Goal: Task Accomplishment & Management: Use online tool/utility

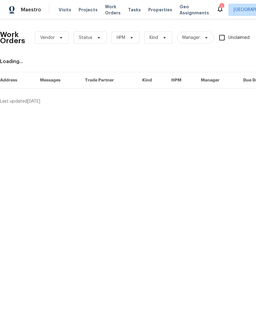
click at [217, 11] on icon at bounding box center [219, 9] width 5 height 6
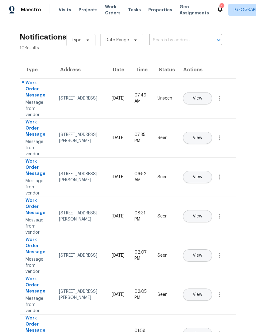
click at [202, 96] on span "View" at bounding box center [198, 98] width 10 height 5
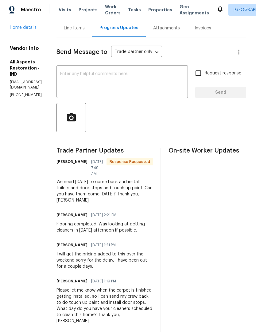
scroll to position [65, 0]
click at [109, 8] on span "Work Orders" at bounding box center [113, 10] width 16 height 12
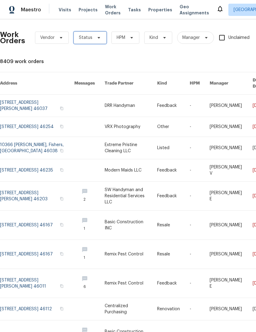
click at [90, 40] on span "Status" at bounding box center [85, 38] width 13 height 6
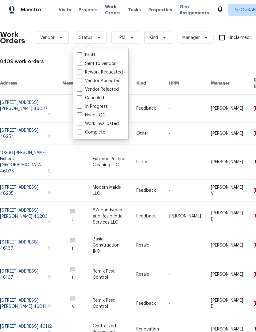
click at [102, 114] on label "Needs QC" at bounding box center [91, 115] width 29 height 6
click at [81, 114] on input "Needs QC" at bounding box center [79, 114] width 4 height 4
checkbox input "true"
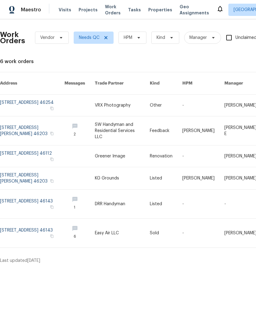
click at [29, 150] on link at bounding box center [32, 156] width 64 height 21
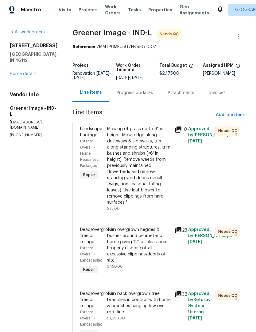
click at [138, 166] on div "Mowing of grass up to 6" in height. Mow, edge along driveways & sidewalks, trim…" at bounding box center [139, 166] width 64 height 80
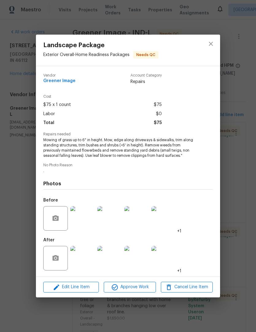
click at [85, 258] on img at bounding box center [82, 258] width 25 height 25
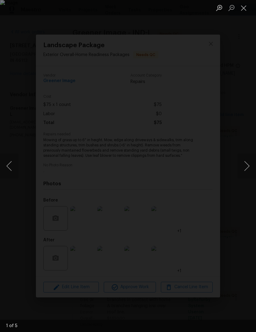
click at [247, 164] on button "Next image" at bounding box center [246, 166] width 18 height 25
click at [245, 166] on button "Next image" at bounding box center [246, 166] width 18 height 25
click at [246, 166] on button "Next image" at bounding box center [246, 166] width 18 height 25
click at [245, 9] on button "Close lightbox" at bounding box center [243, 7] width 12 height 11
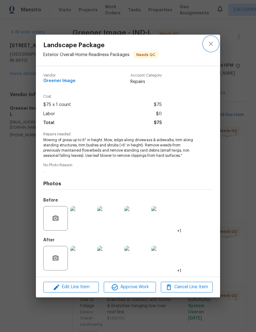
click at [209, 43] on icon "close" at bounding box center [210, 43] width 7 height 7
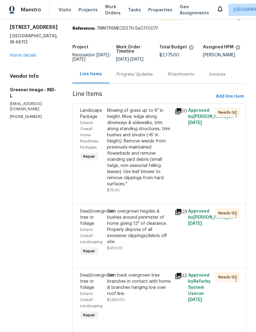
scroll to position [18, 0]
click at [124, 287] on div "Trim back overgrown tree branches in contact with home & branches hanging low o…" at bounding box center [139, 285] width 64 height 25
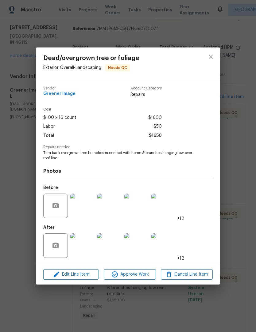
click at [84, 248] on img at bounding box center [82, 246] width 25 height 25
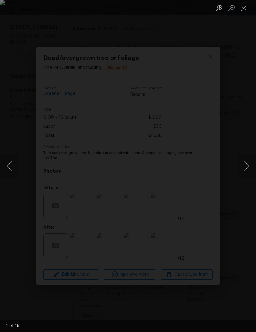
click at [247, 168] on button "Next image" at bounding box center [246, 166] width 18 height 25
click at [247, 164] on button "Next image" at bounding box center [246, 166] width 18 height 25
click at [246, 166] on button "Next image" at bounding box center [246, 166] width 18 height 25
click at [247, 165] on button "Next image" at bounding box center [246, 166] width 18 height 25
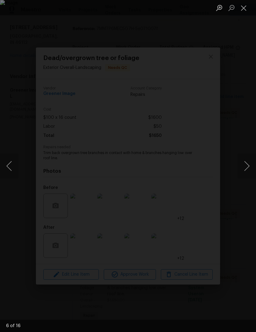
click at [247, 169] on button "Next image" at bounding box center [246, 166] width 18 height 25
click at [247, 168] on button "Next image" at bounding box center [246, 166] width 18 height 25
click at [246, 169] on button "Next image" at bounding box center [246, 166] width 18 height 25
click at [245, 166] on button "Next image" at bounding box center [246, 166] width 18 height 25
click at [247, 165] on button "Next image" at bounding box center [246, 166] width 18 height 25
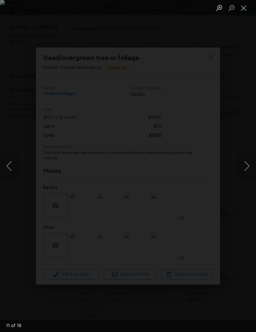
click at [247, 169] on button "Next image" at bounding box center [246, 166] width 18 height 25
click at [247, 170] on button "Next image" at bounding box center [246, 166] width 18 height 25
click at [245, 169] on button "Next image" at bounding box center [246, 166] width 18 height 25
click at [246, 170] on button "Next image" at bounding box center [246, 166] width 18 height 25
click at [245, 171] on button "Next image" at bounding box center [246, 166] width 18 height 25
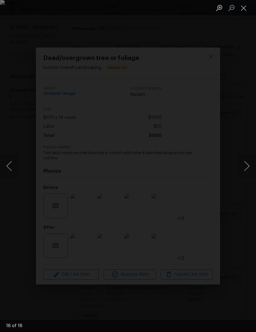
click at [244, 171] on button "Next image" at bounding box center [246, 166] width 18 height 25
click at [246, 169] on button "Next image" at bounding box center [246, 166] width 18 height 25
click at [245, 170] on button "Next image" at bounding box center [246, 166] width 18 height 25
click at [246, 170] on button "Next image" at bounding box center [246, 166] width 18 height 25
click at [240, 170] on button "Next image" at bounding box center [246, 166] width 18 height 25
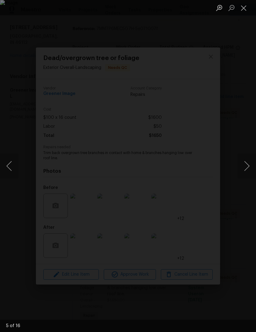
click at [243, 172] on button "Next image" at bounding box center [246, 166] width 18 height 25
click at [244, 172] on button "Next image" at bounding box center [246, 166] width 18 height 25
click at [244, 171] on button "Next image" at bounding box center [246, 166] width 18 height 25
click at [245, 172] on button "Next image" at bounding box center [246, 166] width 18 height 25
click at [242, 171] on button "Next image" at bounding box center [246, 166] width 18 height 25
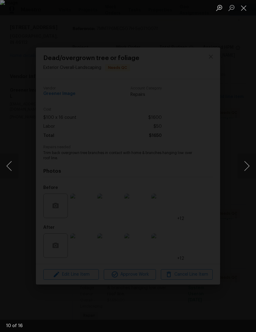
click at [243, 171] on button "Next image" at bounding box center [246, 166] width 18 height 25
click at [244, 170] on button "Next image" at bounding box center [246, 166] width 18 height 25
click at [243, 171] on button "Next image" at bounding box center [246, 166] width 18 height 25
click at [244, 171] on button "Next image" at bounding box center [246, 166] width 18 height 25
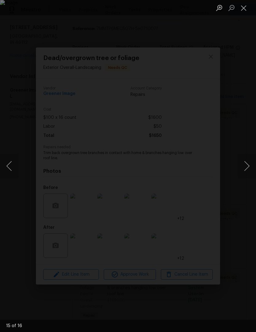
click at [245, 171] on button "Next image" at bounding box center [246, 166] width 18 height 25
click at [247, 9] on button "Close lightbox" at bounding box center [243, 7] width 12 height 11
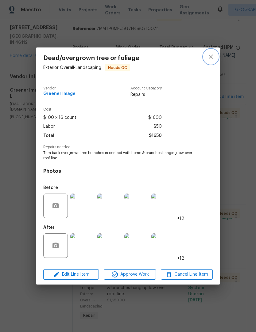
click at [212, 57] on icon "close" at bounding box center [210, 57] width 4 height 4
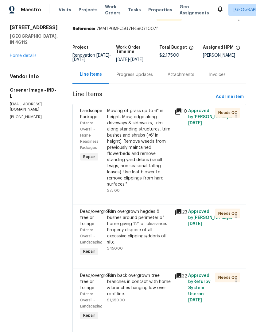
click at [32, 56] on link "Home details" at bounding box center [23, 56] width 27 height 4
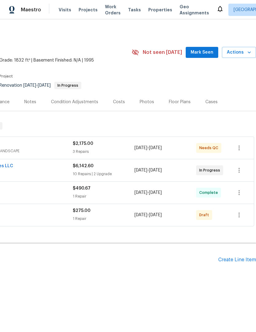
scroll to position [0, 91]
click at [240, 215] on icon "button" at bounding box center [238, 215] width 7 height 7
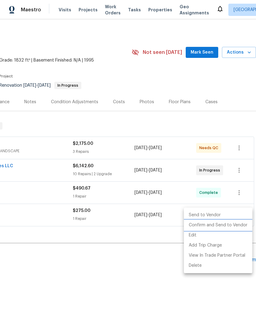
click at [231, 225] on li "Confirm and Send to Vendor" at bounding box center [218, 225] width 68 height 10
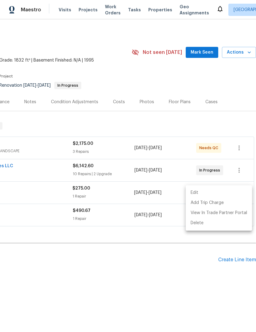
click at [149, 285] on div at bounding box center [128, 166] width 256 height 332
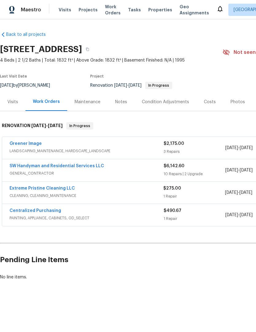
scroll to position [0, 0]
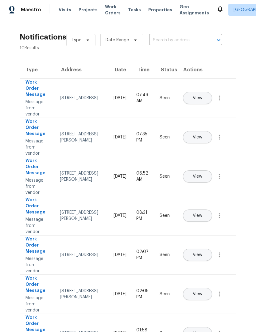
click at [202, 96] on span "View" at bounding box center [198, 98] width 10 height 5
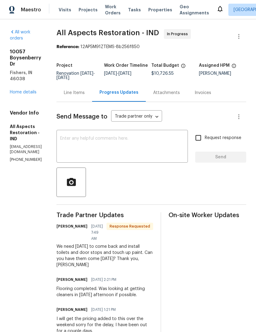
click at [111, 144] on textarea at bounding box center [122, 146] width 124 height 21
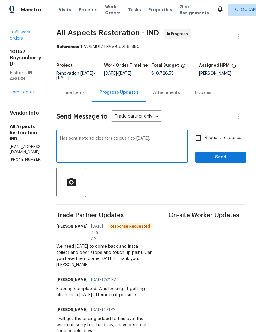
type textarea "Has sent note to cleaners to push to tomorrow."
click at [227, 157] on span "Send" at bounding box center [220, 158] width 41 height 8
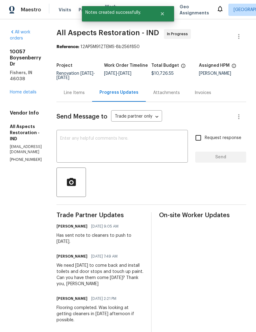
click at [32, 90] on link "Home details" at bounding box center [23, 92] width 27 height 4
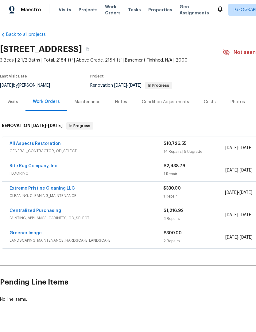
click at [112, 15] on span "Work Orders" at bounding box center [113, 10] width 16 height 12
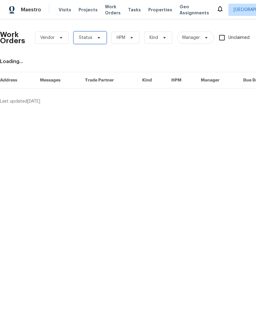
click at [96, 37] on icon at bounding box center [98, 37] width 5 height 5
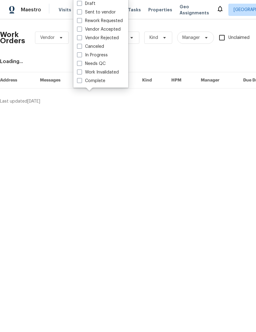
click at [91, 1] on label "Draft" at bounding box center [86, 4] width 18 height 6
click at [81, 1] on input "Draft" at bounding box center [79, 3] width 4 height 4
checkbox input "true"
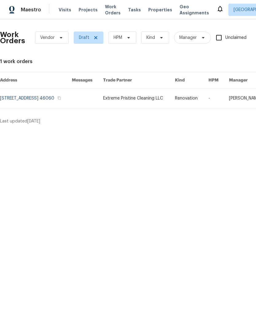
click at [15, 102] on link at bounding box center [36, 99] width 72 height 20
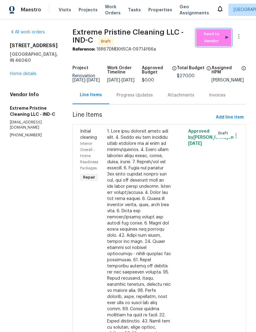
click at [219, 38] on span "Send to Vendor" at bounding box center [213, 38] width 29 height 14
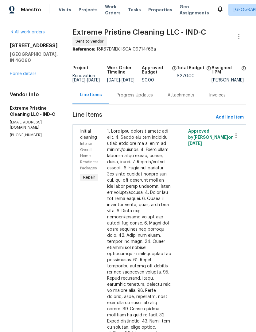
click at [109, 10] on span "Work Orders" at bounding box center [113, 10] width 16 height 12
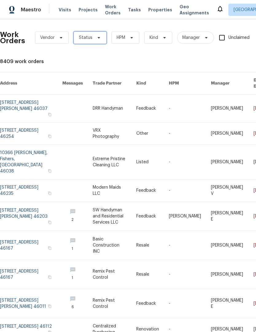
click at [90, 37] on span "Status" at bounding box center [85, 38] width 13 height 6
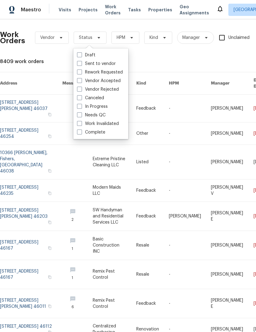
click at [106, 63] on label "Sent to vendor" at bounding box center [96, 64] width 39 height 6
click at [81, 63] on input "Sent to vendor" at bounding box center [79, 63] width 4 height 4
checkbox input "true"
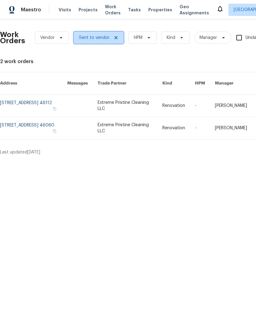
click at [115, 36] on icon at bounding box center [115, 37] width 5 height 5
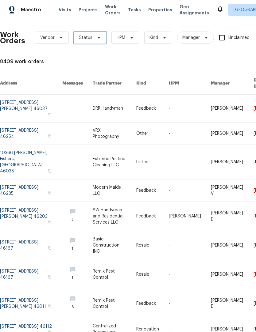
click at [92, 38] on span "Status" at bounding box center [90, 38] width 33 height 12
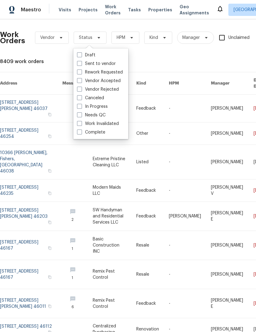
click at [111, 79] on label "Vendor Accepted" at bounding box center [99, 81] width 44 height 6
click at [81, 79] on input "Vendor Accepted" at bounding box center [79, 80] width 4 height 4
checkbox input "true"
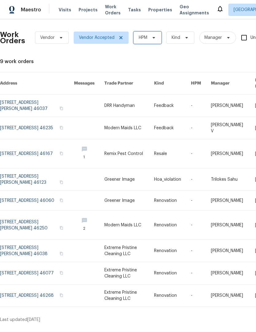
click at [152, 35] on span "HPM" at bounding box center [147, 38] width 28 height 12
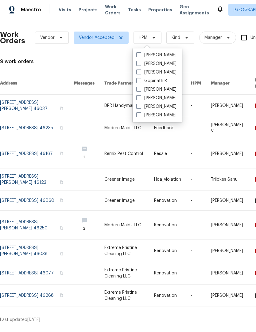
click at [163, 89] on label "[PERSON_NAME]" at bounding box center [156, 89] width 40 height 6
click at [140, 89] on input "[PERSON_NAME]" at bounding box center [138, 88] width 4 height 4
checkbox input "true"
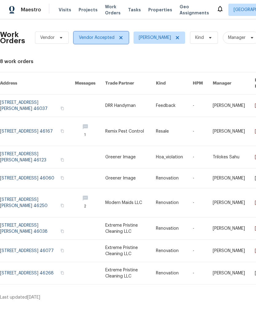
click at [121, 37] on icon at bounding box center [120, 37] width 3 height 3
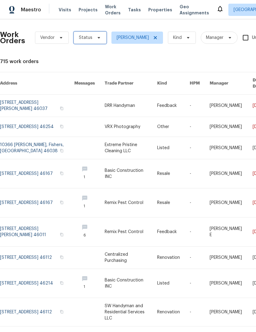
click at [92, 32] on span "Status" at bounding box center [90, 38] width 33 height 12
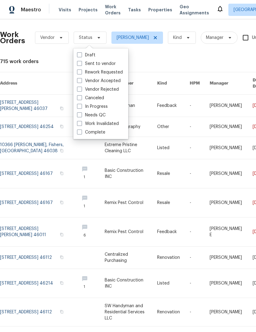
click at [100, 108] on label "In Progress" at bounding box center [92, 107] width 31 height 6
click at [81, 108] on input "In Progress" at bounding box center [79, 106] width 4 height 4
checkbox input "true"
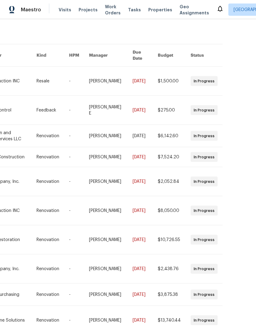
scroll to position [28, 129]
click at [220, 332] on div "Work Orders Vendor In Progress Isaul Martinez Kind Manager Unclaimed ​ View Ren…" at bounding box center [128, 175] width 256 height 313
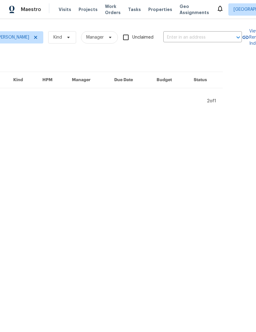
scroll to position [0, 129]
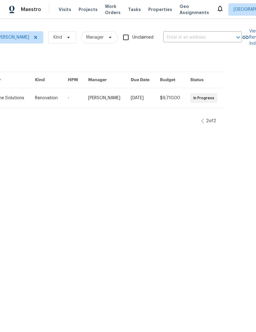
click at [28, 129] on html "Maestro Visits Projects Work Orders Tasks Properties Geo Assignments Indianapol…" at bounding box center [128, 64] width 256 height 129
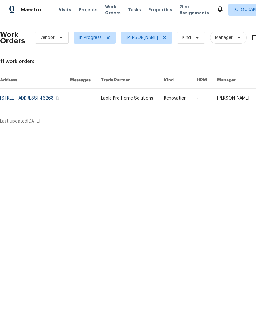
scroll to position [0, 0]
click at [108, 34] on span "In Progress" at bounding box center [95, 38] width 42 height 12
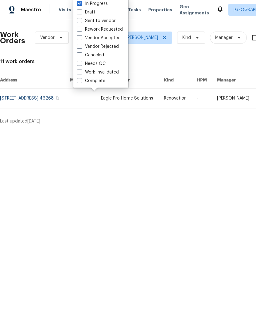
click at [83, 3] on label "In Progress" at bounding box center [92, 4] width 31 height 6
click at [81, 3] on input "In Progress" at bounding box center [79, 3] width 4 height 4
checkbox input "false"
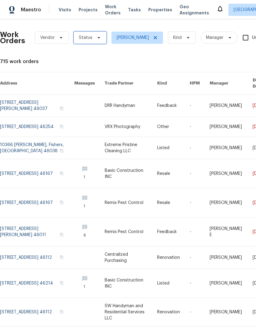
click at [99, 37] on icon at bounding box center [98, 37] width 5 height 5
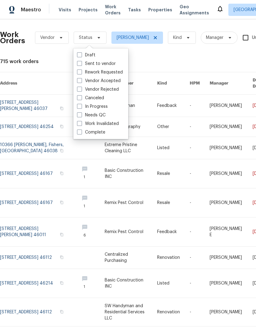
click at [96, 113] on label "Needs QC" at bounding box center [91, 115] width 29 height 6
click at [81, 113] on input "Needs QC" at bounding box center [79, 114] width 4 height 4
checkbox input "true"
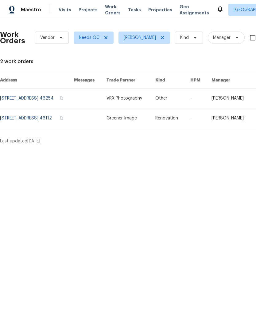
click at [196, 149] on html "Maestro Visits Projects Work Orders Tasks Properties Geo Assignments Indianapol…" at bounding box center [128, 74] width 256 height 149
click at [12, 120] on link at bounding box center [37, 119] width 74 height 20
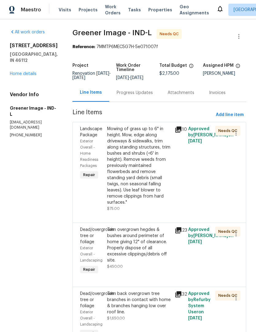
click at [138, 163] on div "Mowing of grass up to 6" in height. Mow, edge along driveways & sidewalks, trim…" at bounding box center [139, 166] width 64 height 80
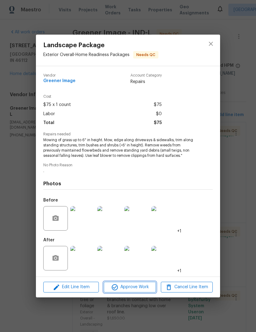
click at [135, 289] on span "Approve Work" at bounding box center [129, 288] width 48 height 8
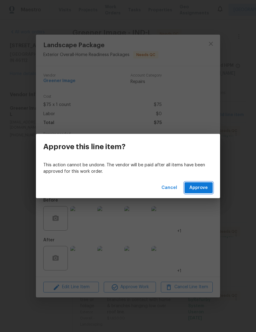
click at [206, 188] on span "Approve" at bounding box center [198, 188] width 18 height 8
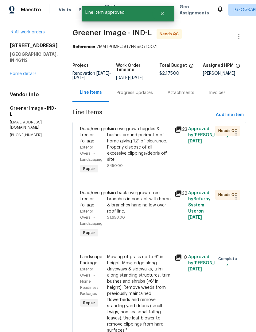
click at [135, 141] on div "Trim overgrown hegdes & bushes around perimeter of home giving 12" of clearance…" at bounding box center [139, 144] width 64 height 37
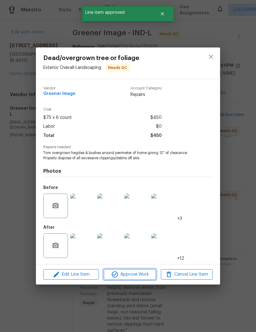
click at [135, 274] on span "Approve Work" at bounding box center [129, 275] width 48 height 8
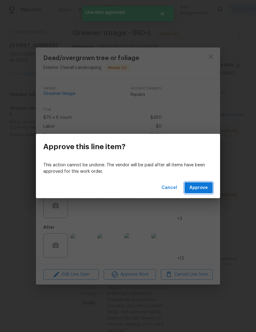
click at [206, 189] on span "Approve" at bounding box center [198, 188] width 18 height 8
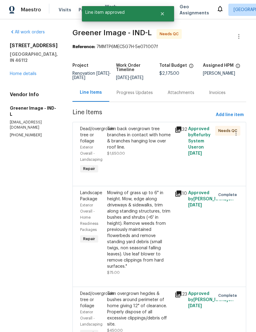
click at [17, 73] on link "Home details" at bounding box center [23, 74] width 27 height 4
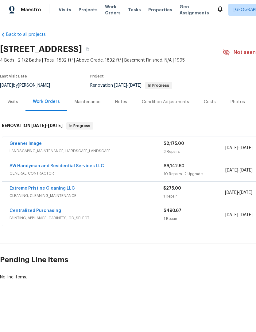
click at [40, 167] on link "SW Handyman and Residential Services LLC" at bounding box center [57, 166] width 94 height 4
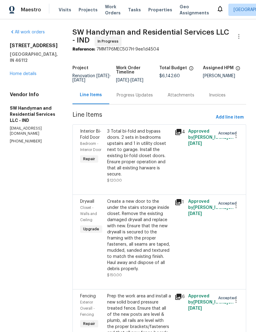
click at [109, 10] on span "Work Orders" at bounding box center [113, 10] width 16 height 12
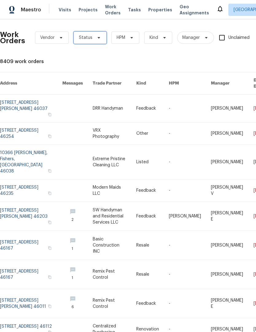
click at [91, 38] on span "Status" at bounding box center [90, 38] width 33 height 12
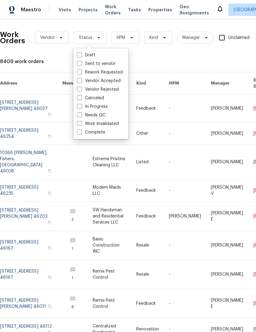
click at [102, 105] on label "In Progress" at bounding box center [92, 107] width 31 height 6
click at [81, 105] on input "In Progress" at bounding box center [79, 106] width 4 height 4
checkbox input "true"
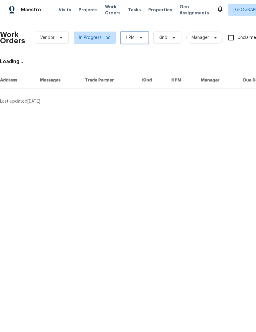
click at [142, 37] on icon at bounding box center [140, 37] width 5 height 5
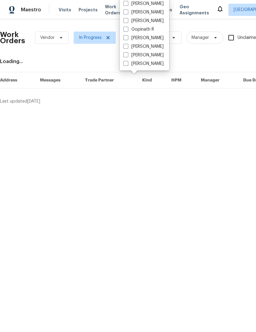
click at [150, 39] on label "[PERSON_NAME]" at bounding box center [143, 38] width 40 height 6
click at [127, 39] on input "[PERSON_NAME]" at bounding box center [125, 37] width 4 height 4
checkbox input "true"
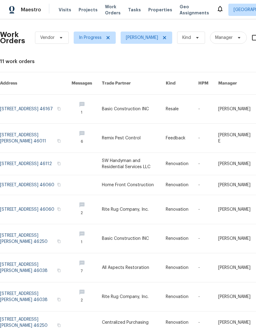
click at [13, 266] on link at bounding box center [35, 268] width 71 height 29
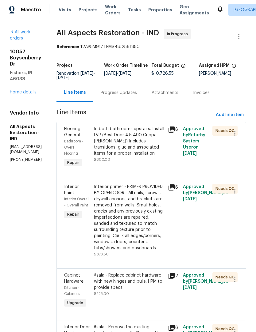
click at [139, 144] on div "In both bathrooms upstairs. Install LVP (Best Door 4.5 490 Cuppa Joe) Includes …" at bounding box center [129, 141] width 71 height 31
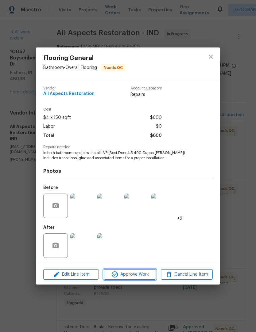
click at [141, 277] on span "Approve Work" at bounding box center [129, 275] width 48 height 8
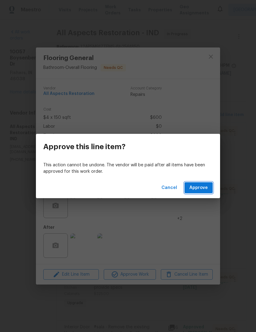
click at [205, 193] on button "Approve" at bounding box center [198, 187] width 28 height 11
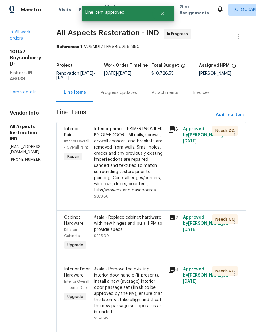
click at [142, 156] on div "Interior primer - PRIMER PROVIDED BY OPENDOOR - All nails, screws, drywall anch…" at bounding box center [129, 159] width 71 height 67
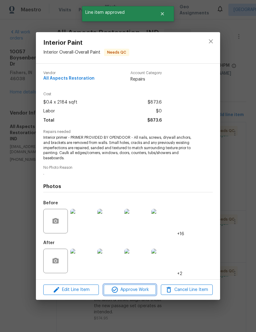
click at [132, 289] on span "Approve Work" at bounding box center [129, 290] width 48 height 8
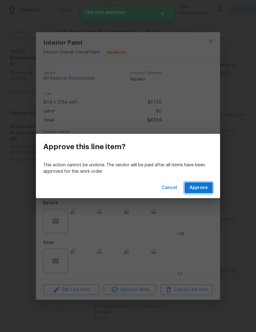
click at [203, 189] on span "Approve" at bounding box center [198, 188] width 18 height 8
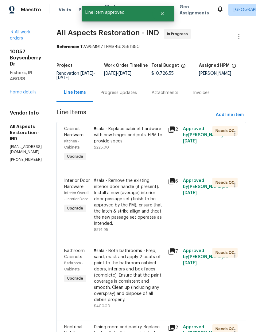
click at [140, 133] on div "#sala - Replace cabinet hardware with new hinges and pulls. HPM to provide specs" at bounding box center [129, 135] width 71 height 18
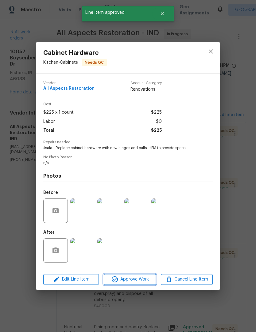
click at [136, 280] on span "Approve Work" at bounding box center [129, 280] width 48 height 8
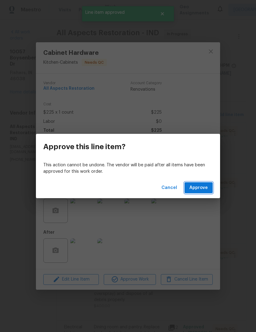
click at [210, 186] on button "Approve" at bounding box center [198, 187] width 28 height 11
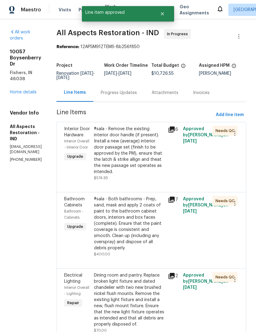
click at [140, 142] on div "#sala - Remove the existing interior door handle (if present). Install a new (a…" at bounding box center [129, 150] width 71 height 49
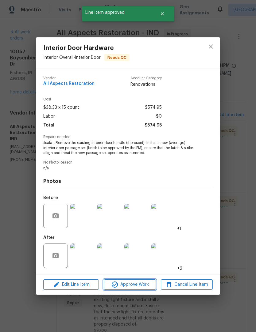
click at [137, 286] on span "Approve Work" at bounding box center [129, 285] width 48 height 8
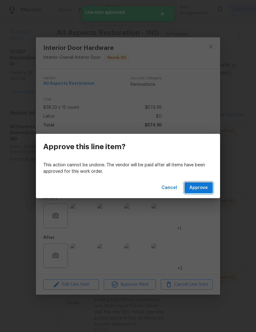
click at [205, 188] on span "Approve" at bounding box center [198, 188] width 18 height 8
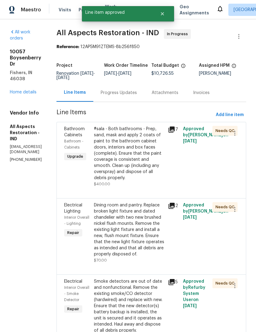
click at [149, 155] on div "#sala - Both bathrooms - Prep, sand, mask and apply 2 coats of paint to the bat…" at bounding box center [129, 153] width 71 height 55
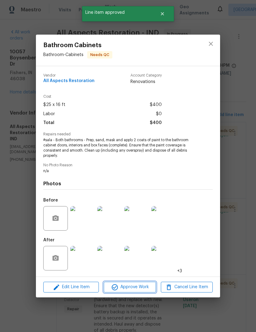
click at [134, 289] on span "Approve Work" at bounding box center [129, 288] width 48 height 8
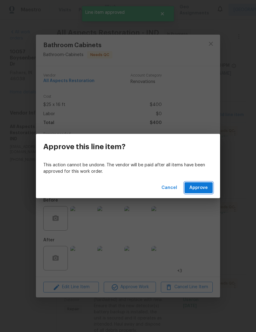
click at [204, 188] on span "Approve" at bounding box center [198, 188] width 18 height 8
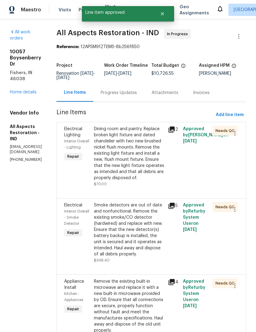
click at [142, 152] on div "Dining room and pantry. Replace broken light fixture and dated chandelier with …" at bounding box center [129, 153] width 71 height 55
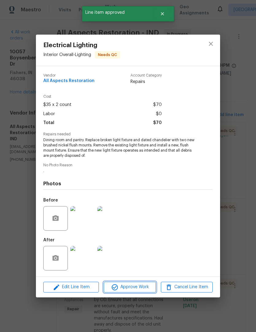
click at [132, 286] on span "Approve Work" at bounding box center [129, 288] width 48 height 8
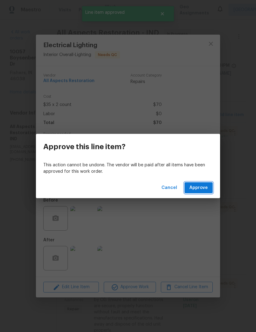
click at [204, 185] on span "Approve" at bounding box center [198, 188] width 18 height 8
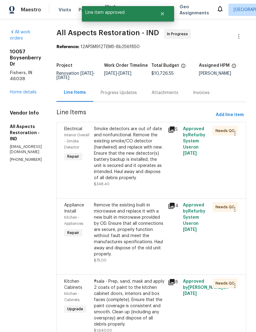
click at [142, 153] on div "Smoke detectors are out of date and nonfunctional. Remove the existing smoke/CO…" at bounding box center [129, 153] width 71 height 55
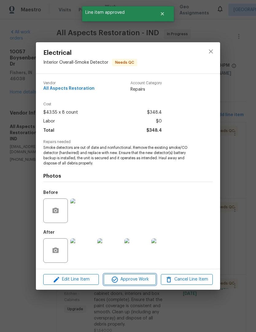
click at [133, 278] on span "Approve Work" at bounding box center [129, 280] width 48 height 8
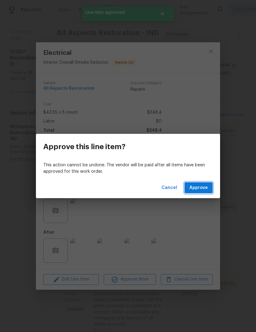
click at [206, 187] on span "Approve" at bounding box center [198, 188] width 18 height 8
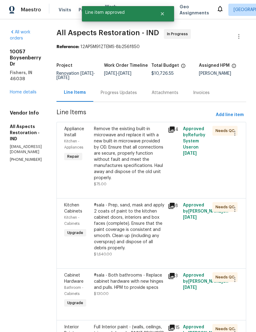
click at [140, 154] on div "Remove the existing built-in microwave and replace it with a new built-in micro…" at bounding box center [129, 153] width 71 height 55
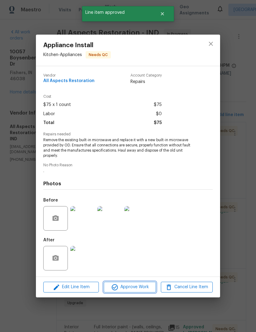
click at [132, 287] on span "Approve Work" at bounding box center [129, 288] width 48 height 8
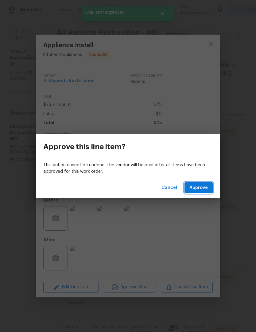
click at [206, 188] on span "Approve" at bounding box center [198, 188] width 18 height 8
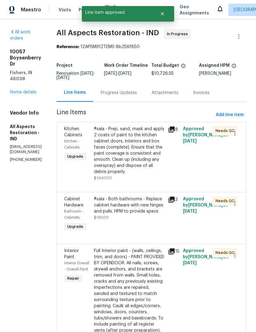
click at [143, 150] on div "#sala - Prep, sand, mask and apply 2 coats of paint to the kitchen cabinet door…" at bounding box center [129, 150] width 71 height 49
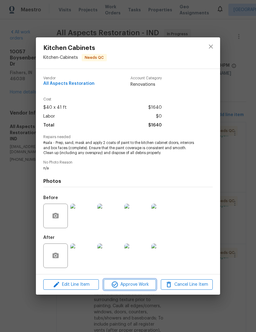
click at [137, 287] on span "Approve Work" at bounding box center [129, 285] width 48 height 8
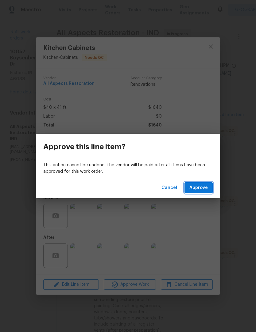
click at [205, 183] on button "Approve" at bounding box center [198, 187] width 28 height 11
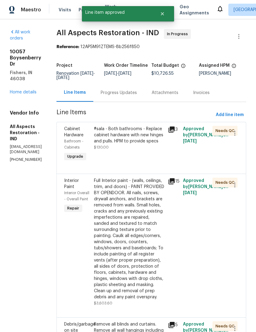
click at [138, 138] on div "#sala - Both bathrooms - Replace cabinet hardware with new hinges and pulls. HP…" at bounding box center [129, 135] width 71 height 18
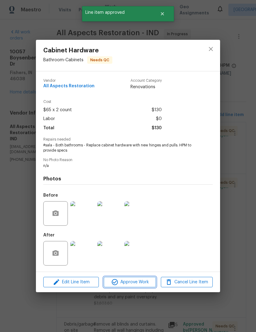
click at [132, 282] on span "Approve Work" at bounding box center [129, 283] width 48 height 8
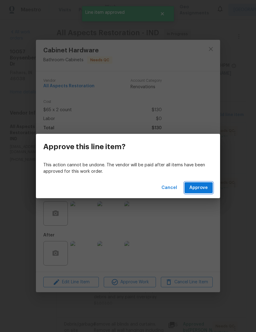
click at [208, 189] on button "Approve" at bounding box center [198, 187] width 28 height 11
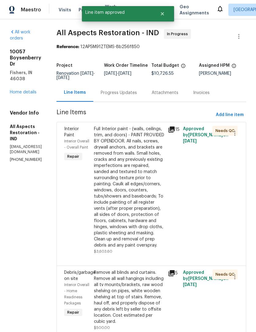
click at [138, 181] on div "Full Interior paint - (walls, ceilings, trim, and doors) - PAINT PROVIDED BY OP…" at bounding box center [129, 187] width 71 height 123
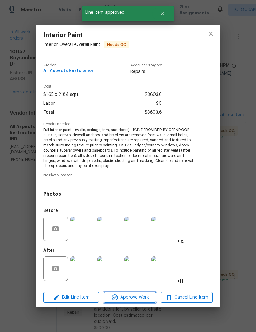
click at [130, 297] on span "Approve Work" at bounding box center [129, 298] width 48 height 8
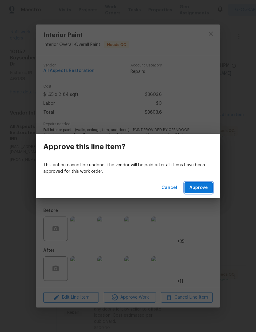
click at [205, 186] on span "Approve" at bounding box center [198, 188] width 18 height 8
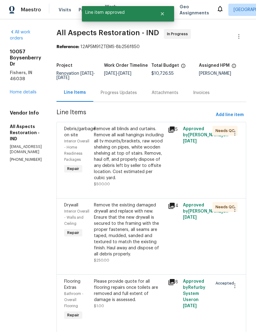
click at [147, 162] on div "Remove all blinds and curtains. Remove all wall hangings including all tv mount…" at bounding box center [129, 153] width 71 height 55
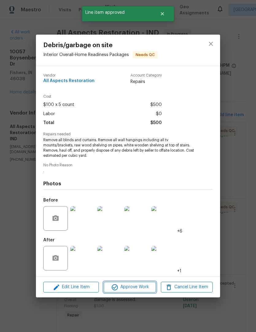
click at [133, 288] on span "Approve Work" at bounding box center [129, 288] width 48 height 8
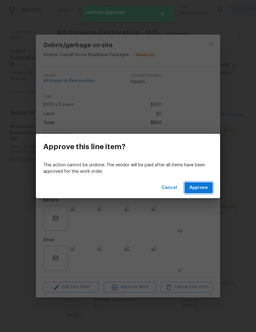
click at [205, 185] on span "Approve" at bounding box center [198, 188] width 18 height 8
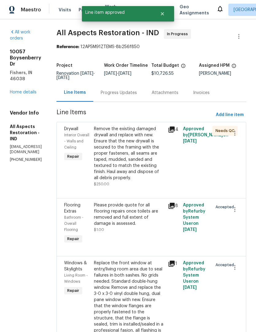
click at [143, 152] on div "Remove the existing damaged drywall and replace with new. Ensure that the new d…" at bounding box center [129, 153] width 71 height 55
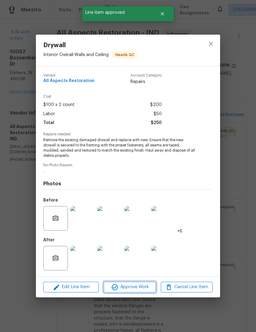
click at [133, 288] on span "Approve Work" at bounding box center [129, 288] width 48 height 8
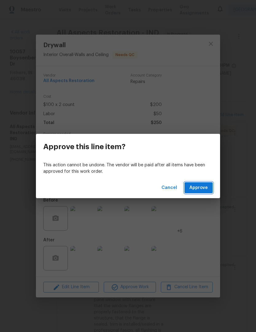
click at [210, 188] on button "Approve" at bounding box center [198, 187] width 28 height 11
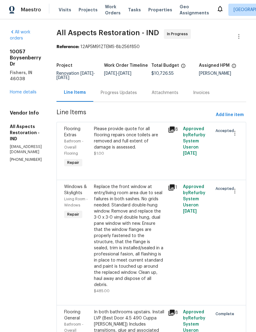
click at [19, 90] on link "Home details" at bounding box center [23, 92] width 27 height 4
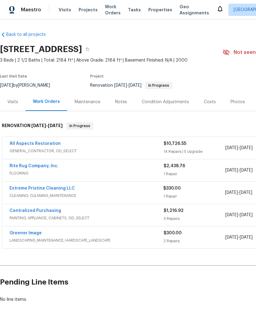
click at [18, 166] on link "Rite Rug Company, Inc." at bounding box center [34, 166] width 49 height 4
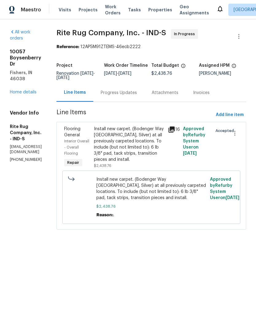
click at [130, 152] on div "Install new carpet. (Bodenger Way 945 Winter Ash, Silver) at all previously car…" at bounding box center [129, 144] width 71 height 37
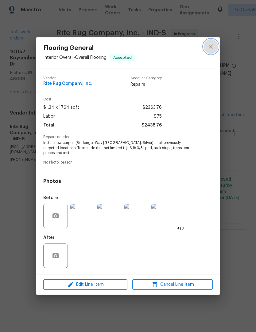
click at [213, 45] on icon "close" at bounding box center [210, 46] width 7 height 7
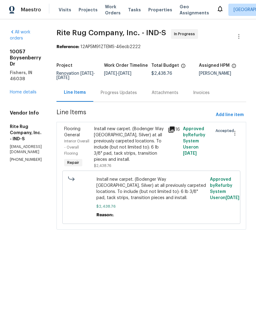
click at [19, 90] on link "Home details" at bounding box center [23, 92] width 27 height 4
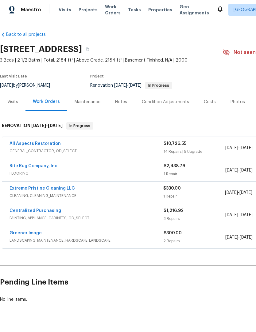
click at [112, 8] on span "Work Orders" at bounding box center [113, 10] width 16 height 12
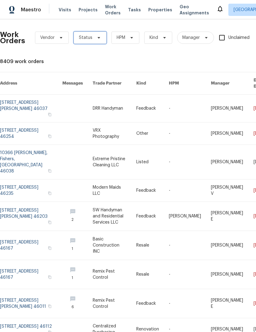
click at [91, 38] on span "Status" at bounding box center [85, 38] width 13 height 6
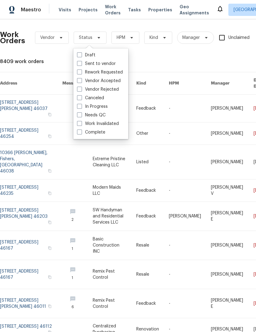
click at [102, 105] on label "In Progress" at bounding box center [92, 107] width 31 height 6
click at [81, 105] on input "In Progress" at bounding box center [79, 106] width 4 height 4
checkbox input "true"
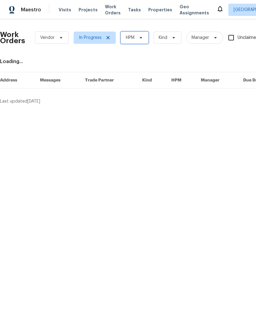
click at [138, 37] on icon at bounding box center [140, 37] width 5 height 5
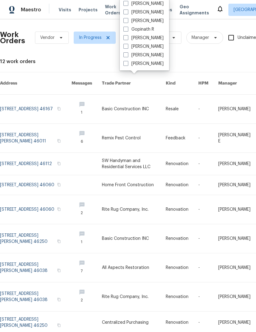
click at [152, 40] on label "[PERSON_NAME]" at bounding box center [143, 38] width 40 height 6
click at [127, 39] on input "[PERSON_NAME]" at bounding box center [125, 37] width 4 height 4
checkbox input "true"
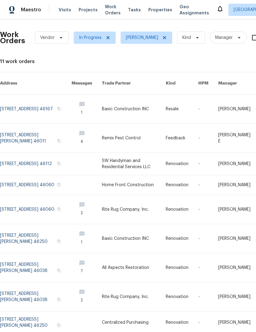
click at [13, 181] on link at bounding box center [35, 185] width 71 height 20
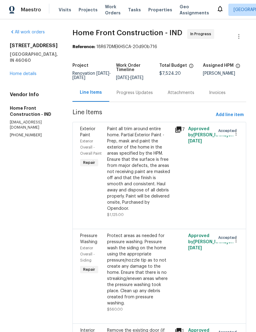
click at [19, 72] on link "Home details" at bounding box center [23, 74] width 27 height 4
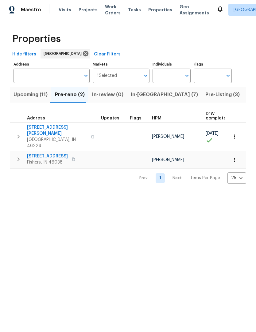
scroll to position [0, 0]
click at [16, 133] on icon "button" at bounding box center [18, 136] width 7 height 7
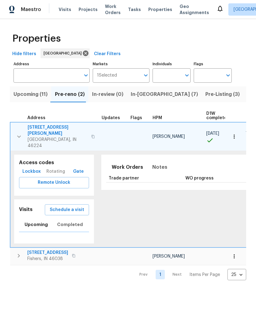
click at [25, 168] on span "Lockbox" at bounding box center [31, 172] width 18 height 8
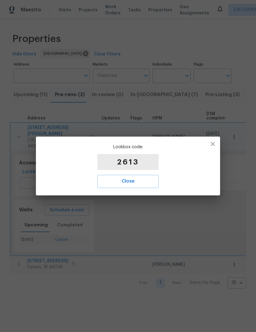
click at [143, 184] on span "Close" at bounding box center [128, 182] width 48 height 8
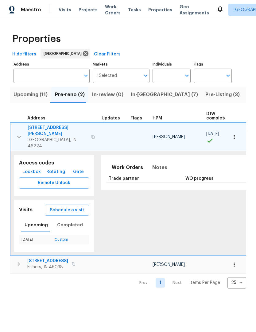
click at [21, 133] on icon "button" at bounding box center [18, 136] width 7 height 7
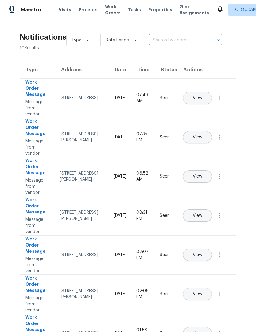
click at [109, 13] on span "Work Orders" at bounding box center [113, 10] width 16 height 12
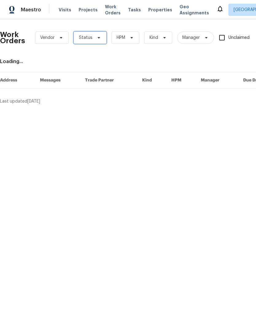
click at [91, 39] on span "Status" at bounding box center [90, 38] width 33 height 12
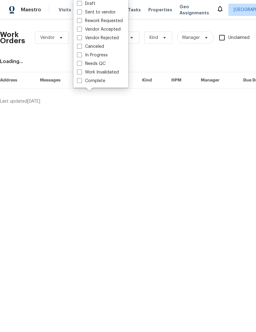
click at [102, 63] on label "Needs QC" at bounding box center [91, 64] width 29 height 6
click at [81, 63] on input "Needs QC" at bounding box center [79, 63] width 4 height 4
checkbox input "true"
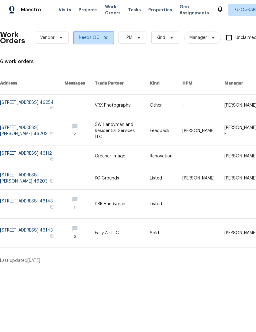
click at [107, 40] on icon at bounding box center [105, 37] width 5 height 5
